Goal: Task Accomplishment & Management: Manage account settings

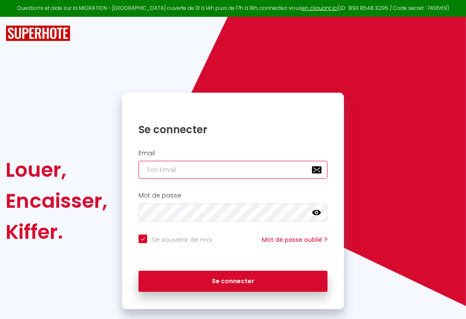
click at [236, 164] on input "email" at bounding box center [233, 170] width 189 height 18
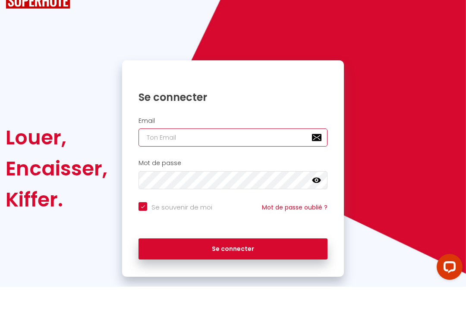
type input "3"
checkbox input "true"
type input "30"
checkbox input "true"
type input "307"
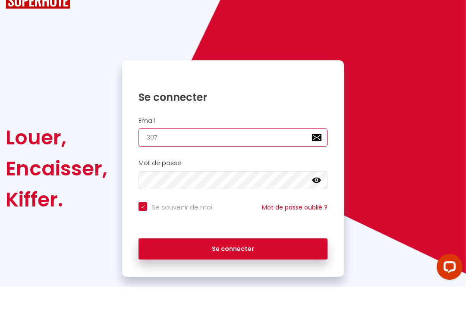
checkbox input "true"
type input "307l"
checkbox input "true"
type input "307le"
checkbox input "true"
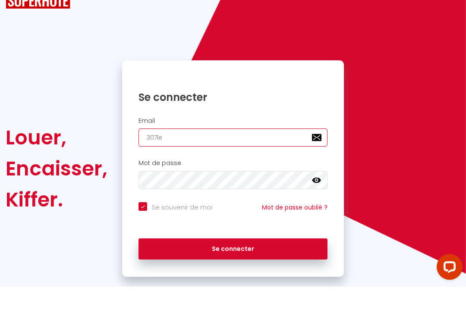
type input "307lec"
checkbox input "true"
type input "307leco"
checkbox input "true"
type input "307lecor"
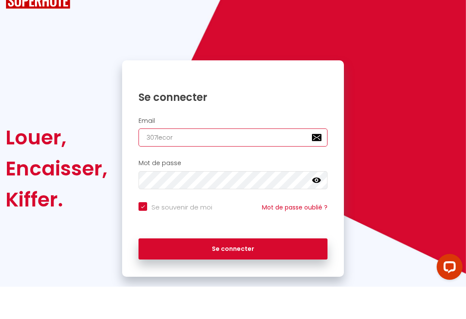
checkbox input "true"
type input "307lecorn"
checkbox input "true"
type input "307lecorne"
checkbox input "true"
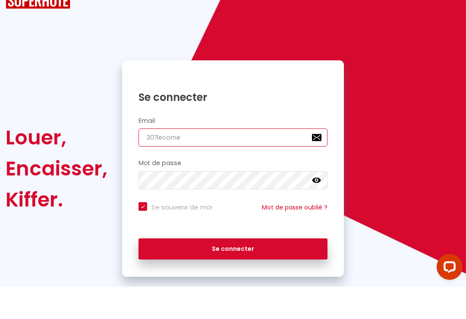
type input "307lecorner"
checkbox input "true"
type input "307lecorner@"
checkbox input "true"
type input "307lecorner@g"
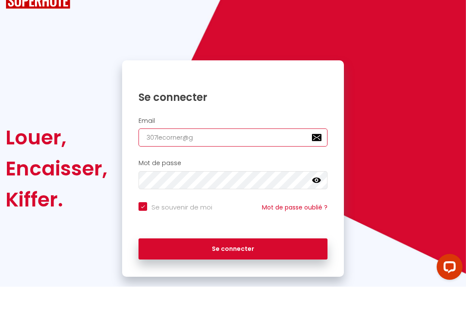
checkbox input "true"
type input "307lecorner@gm"
checkbox input "true"
type input "307lecorner@gma"
checkbox input "true"
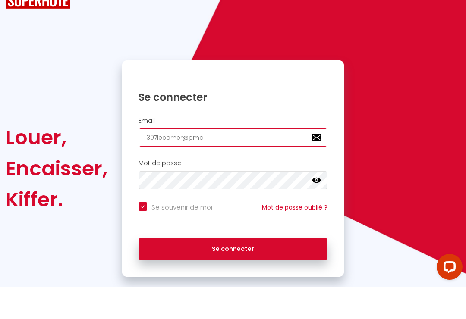
type input "307lecorner@gmai"
checkbox input "true"
type input "307lecorner@gmail"
checkbox input "true"
type input "307lecorner@gmail."
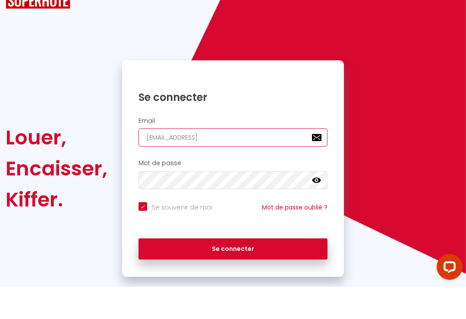
checkbox input "true"
type input "307lecorner@gmail.c"
checkbox input "true"
type input "307lecorner@gmail.co"
checkbox input "true"
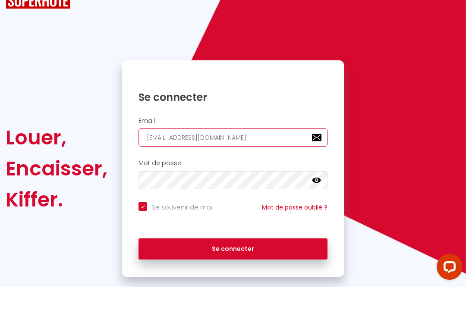
type input "[EMAIL_ADDRESS][DOMAIN_NAME]"
checkbox input "true"
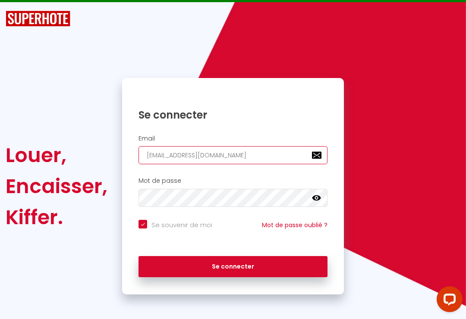
type input "[EMAIL_ADDRESS][DOMAIN_NAME]"
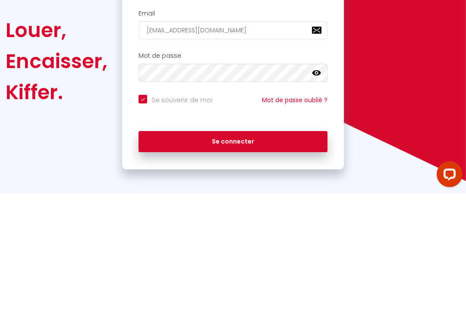
click at [283, 256] on button "Se connecter" at bounding box center [233, 267] width 189 height 22
checkbox input "true"
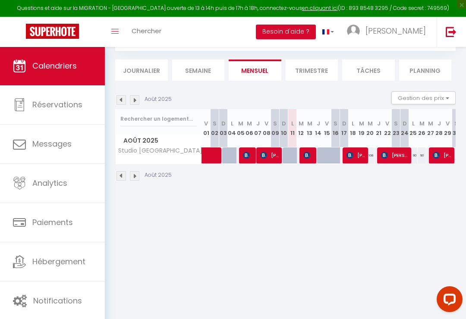
scroll to position [47, 0]
click at [60, 297] on span "Notifications" at bounding box center [57, 301] width 49 height 11
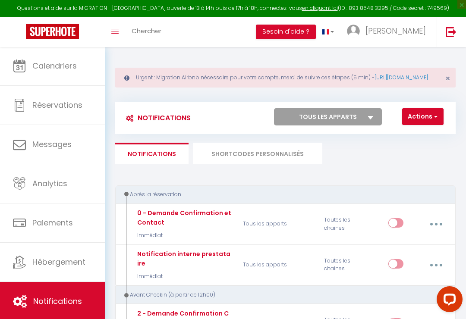
click at [375, 81] on link "[URL][DOMAIN_NAME]" at bounding box center [402, 77] width 54 height 7
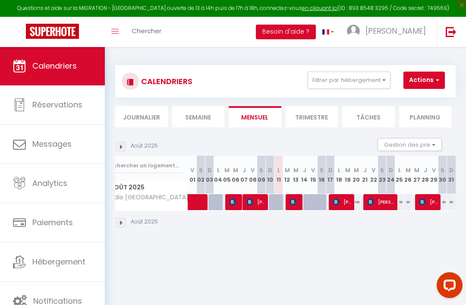
scroll to position [0, 14]
click at [321, 116] on li "Trimestre" at bounding box center [312, 116] width 53 height 21
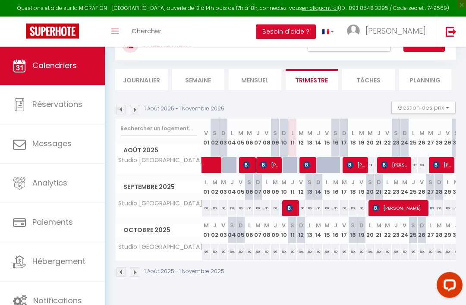
scroll to position [36, 0]
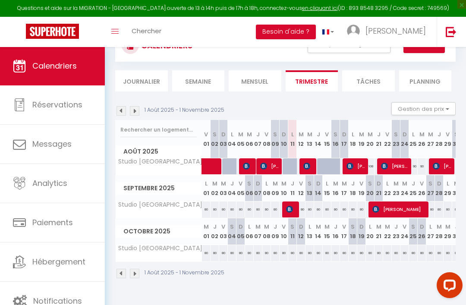
click at [423, 82] on li "Planning" at bounding box center [425, 80] width 53 height 21
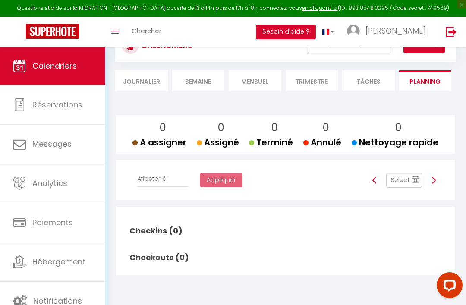
click at [143, 75] on li "Journalier" at bounding box center [141, 80] width 53 height 21
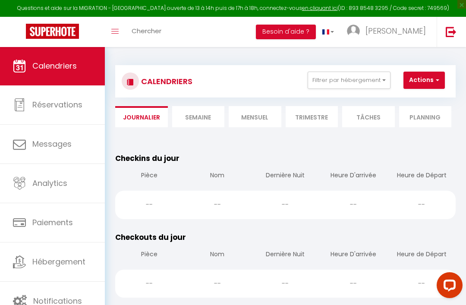
click at [382, 81] on button "Filtrer par hébergement" at bounding box center [349, 80] width 83 height 17
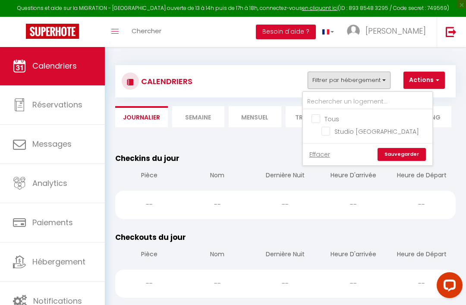
click at [328, 130] on input "Studio [GEOGRAPHIC_DATA]" at bounding box center [376, 130] width 108 height 9
checkbox input "true"
click at [407, 161] on link "Sauvegarder" at bounding box center [402, 154] width 48 height 13
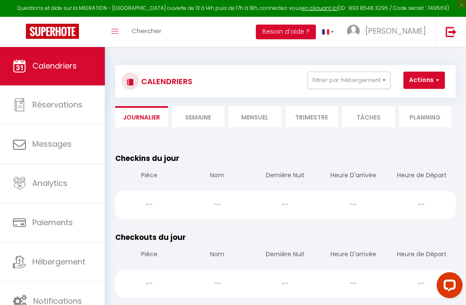
click at [319, 123] on li "Trimestre" at bounding box center [312, 116] width 53 height 21
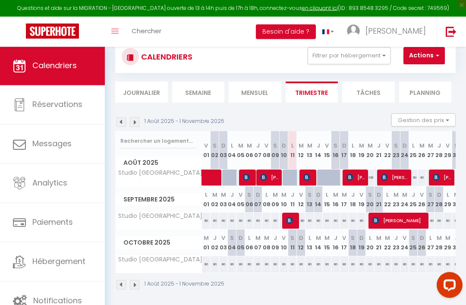
scroll to position [9, 0]
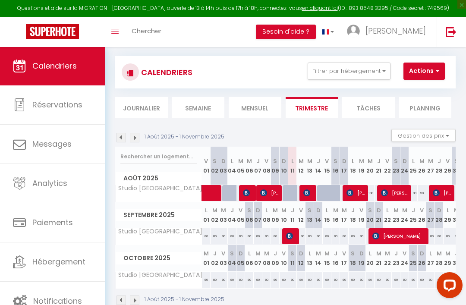
click at [52, 73] on link "Calendriers" at bounding box center [52, 66] width 105 height 39
click at [409, 32] on span "[PERSON_NAME]" at bounding box center [396, 30] width 60 height 11
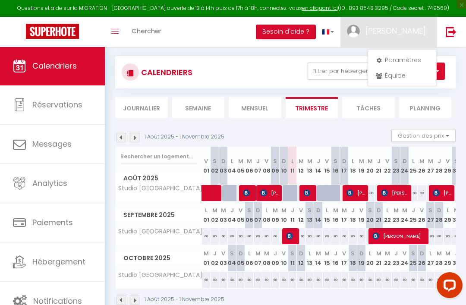
click at [404, 62] on link "Paramètres" at bounding box center [402, 60] width 64 height 15
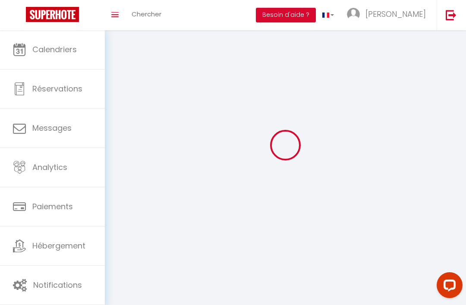
select select
type input "[PERSON_NAME]"
type input "0781755213"
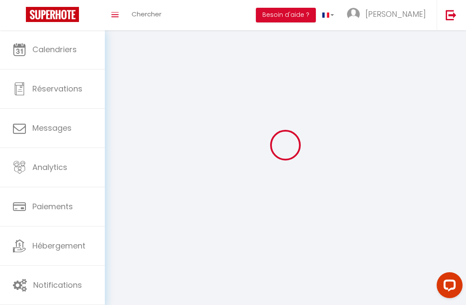
type input "[STREET_ADDRESS]"
type input "34070"
type input "[GEOGRAPHIC_DATA]"
type input "wnAu3bHxR8LedfyuxTBXVwWkK"
type input "b6lhXMweMyZRX4MTYZSR0LhkK"
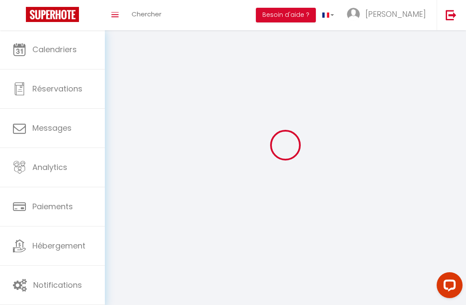
type input "[URL][DOMAIN_NAME]"
select select "28"
select select "fr"
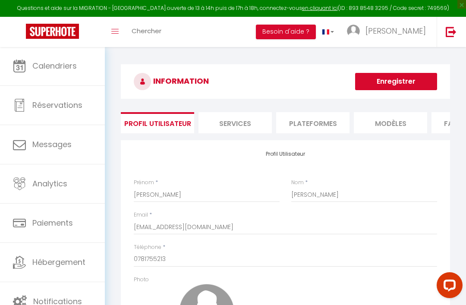
click at [62, 264] on span "Hébergement" at bounding box center [58, 262] width 53 height 11
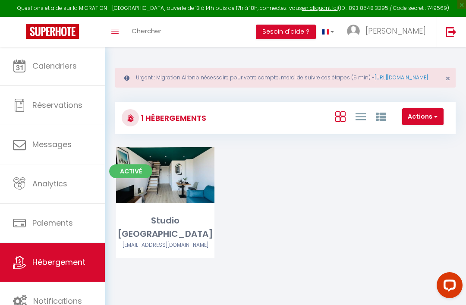
click at [375, 81] on link "[URL][DOMAIN_NAME]" at bounding box center [402, 77] width 54 height 7
click at [413, 36] on link "[PERSON_NAME]" at bounding box center [389, 32] width 96 height 30
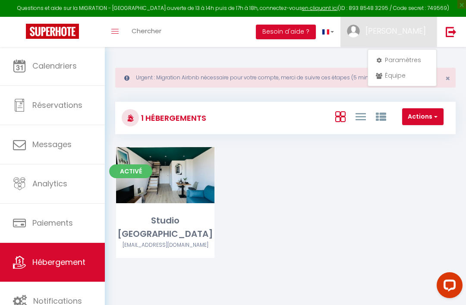
click at [410, 63] on link "Paramètres" at bounding box center [402, 60] width 64 height 15
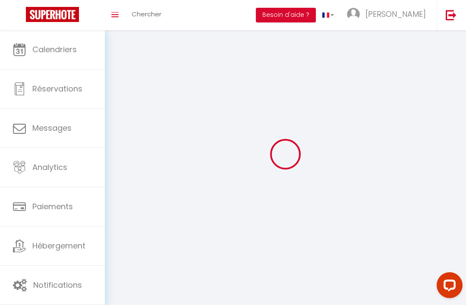
select select
type input "[PERSON_NAME]"
type input "0781755213"
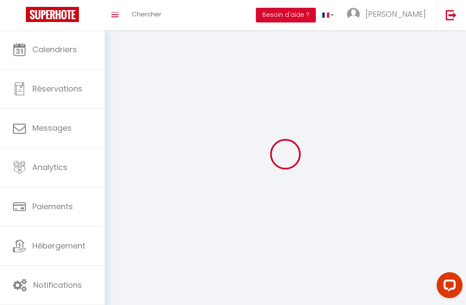
type input "[STREET_ADDRESS]"
type input "34070"
type input "[GEOGRAPHIC_DATA]"
type input "wnAu3bHxR8LedfyuxTBXVwWkK"
type input "b6lhXMweMyZRX4MTYZSR0LhkK"
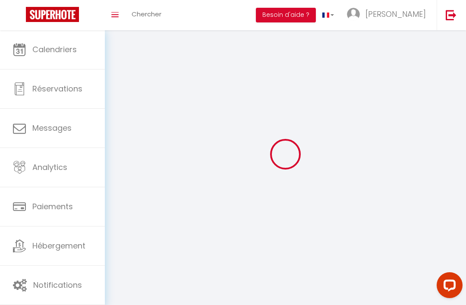
type input "[URL][DOMAIN_NAME]"
select select "1"
select select "28"
select select "fr"
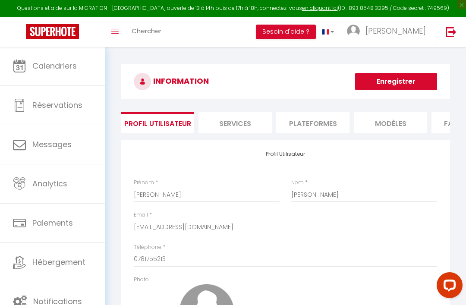
click at [318, 123] on li "Plateformes" at bounding box center [312, 122] width 73 height 21
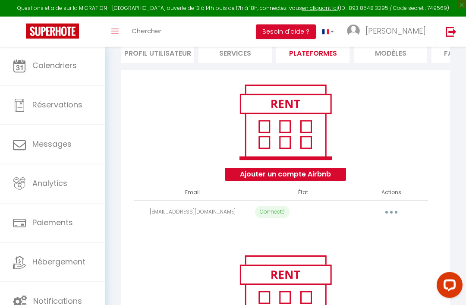
click at [392, 213] on icon "button" at bounding box center [391, 212] width 3 height 3
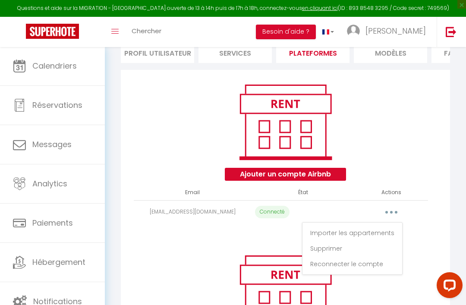
click at [363, 263] on link "Reconnecter le compte" at bounding box center [352, 264] width 95 height 15
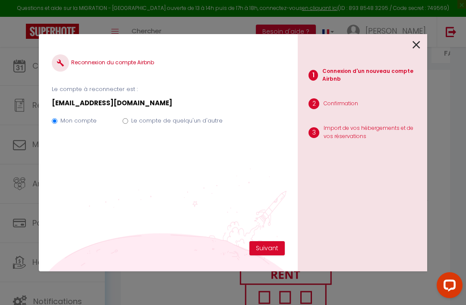
click at [270, 256] on button "Suivant" at bounding box center [266, 248] width 35 height 15
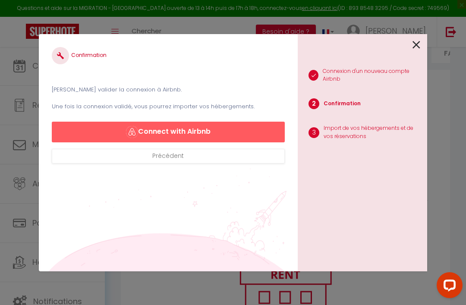
click at [196, 142] on button "Connect with Airbnb" at bounding box center [168, 132] width 233 height 21
click at [179, 142] on button "Connect with Airbnb" at bounding box center [168, 132] width 233 height 21
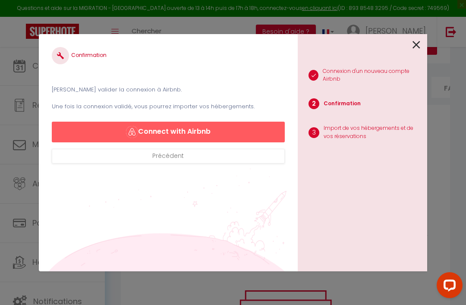
scroll to position [33, 0]
click at [187, 164] on button "Précédent" at bounding box center [168, 156] width 233 height 15
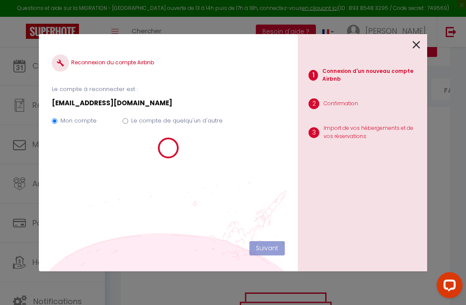
click at [416, 51] on icon at bounding box center [417, 44] width 8 height 13
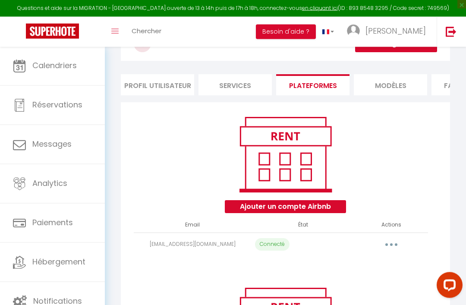
scroll to position [40, 0]
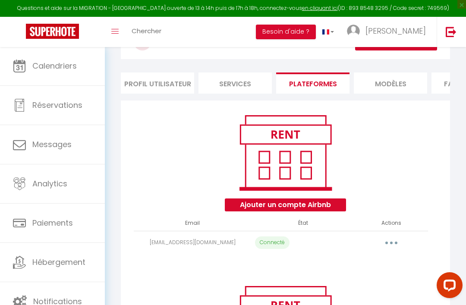
click at [390, 244] on button "button" at bounding box center [391, 243] width 23 height 16
click at [369, 295] on link "Reconnecter le compte" at bounding box center [352, 294] width 95 height 15
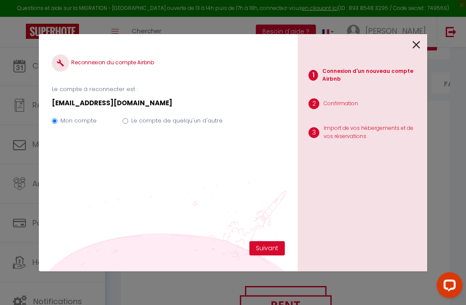
click at [196, 125] on label "Le compte de quelqu'un d'autre" at bounding box center [176, 121] width 91 height 9
click at [128, 124] on input "Le compte de quelqu'un d'autre" at bounding box center [126, 121] width 6 height 6
radio input "true"
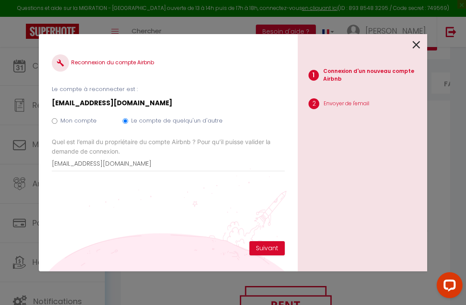
click at [79, 125] on label "Mon compte" at bounding box center [78, 121] width 36 height 9
click at [57, 124] on input "Mon compte" at bounding box center [55, 121] width 6 height 6
radio input "true"
radio input "false"
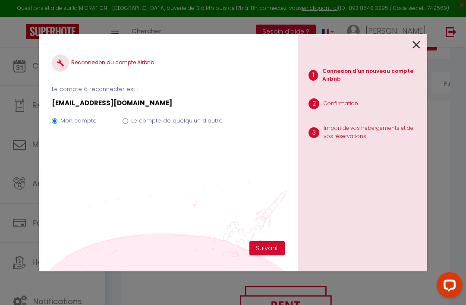
click at [269, 256] on button "Suivant" at bounding box center [266, 248] width 35 height 15
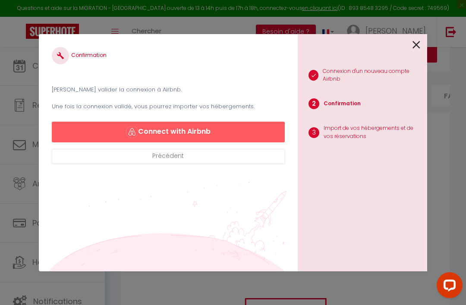
scroll to position [0, 0]
click at [176, 134] on button "Connect with Airbnb" at bounding box center [168, 132] width 233 height 21
click at [191, 133] on button "Connect with Airbnb" at bounding box center [168, 132] width 233 height 21
click at [416, 48] on icon at bounding box center [417, 44] width 8 height 13
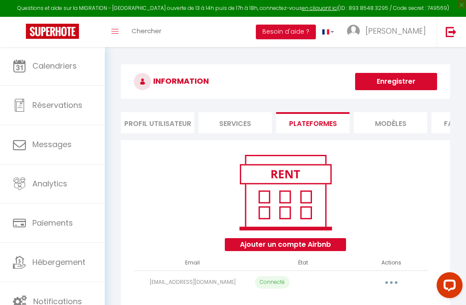
click at [60, 60] on span "Calendriers" at bounding box center [54, 65] width 44 height 11
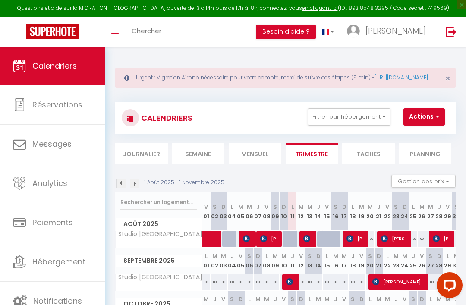
scroll to position [47, 0]
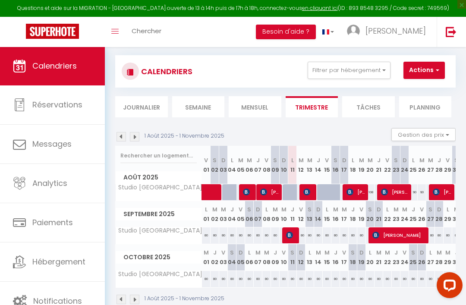
click at [137, 304] on img at bounding box center [134, 299] width 9 height 9
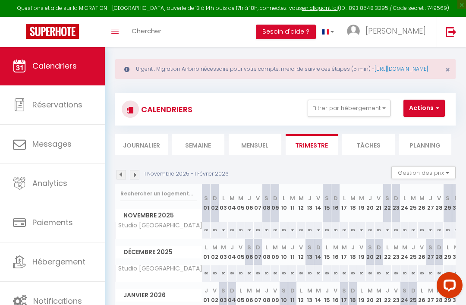
scroll to position [0, 0]
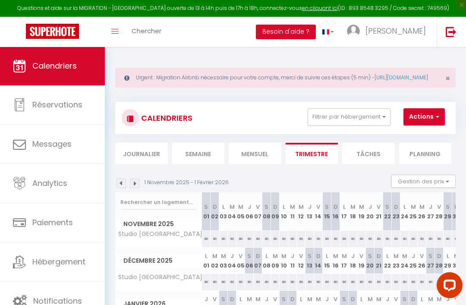
click at [125, 188] on img at bounding box center [121, 183] width 9 height 9
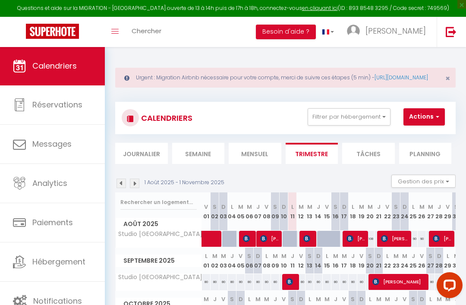
click at [431, 126] on button "Actions" at bounding box center [424, 116] width 41 height 17
click at [350, 186] on div at bounding box center [233, 152] width 466 height 305
click at [62, 63] on span "Calendriers" at bounding box center [54, 65] width 44 height 11
click at [378, 126] on button "Filtrer par hébergement" at bounding box center [349, 116] width 83 height 17
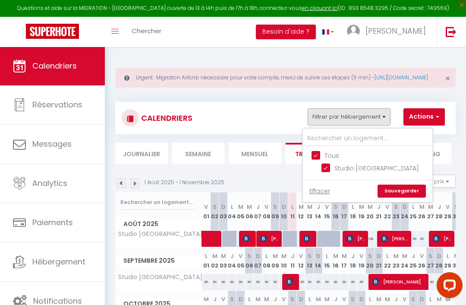
click at [403, 198] on link "Sauvegarder" at bounding box center [402, 191] width 48 height 13
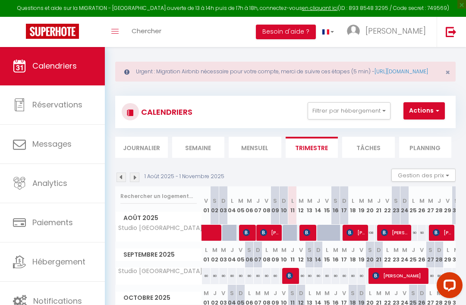
scroll to position [47, 0]
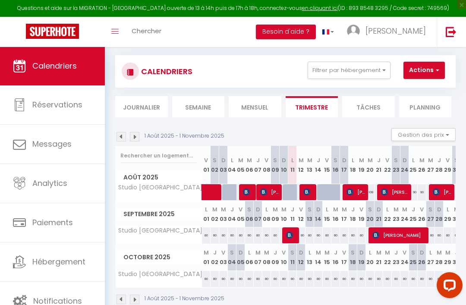
click at [445, 140] on button "Gestion des prix" at bounding box center [423, 134] width 64 height 13
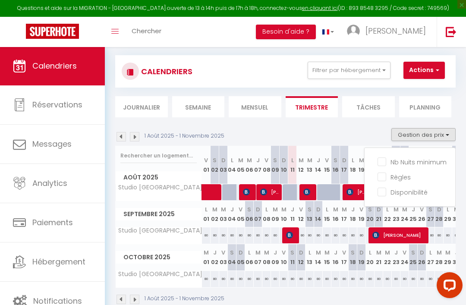
click at [371, 141] on div at bounding box center [233, 152] width 466 height 305
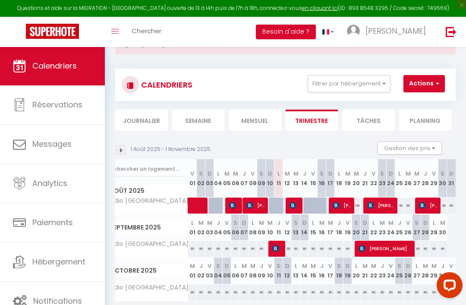
scroll to position [0, 0]
